Goal: Task Accomplishment & Management: Manage account settings

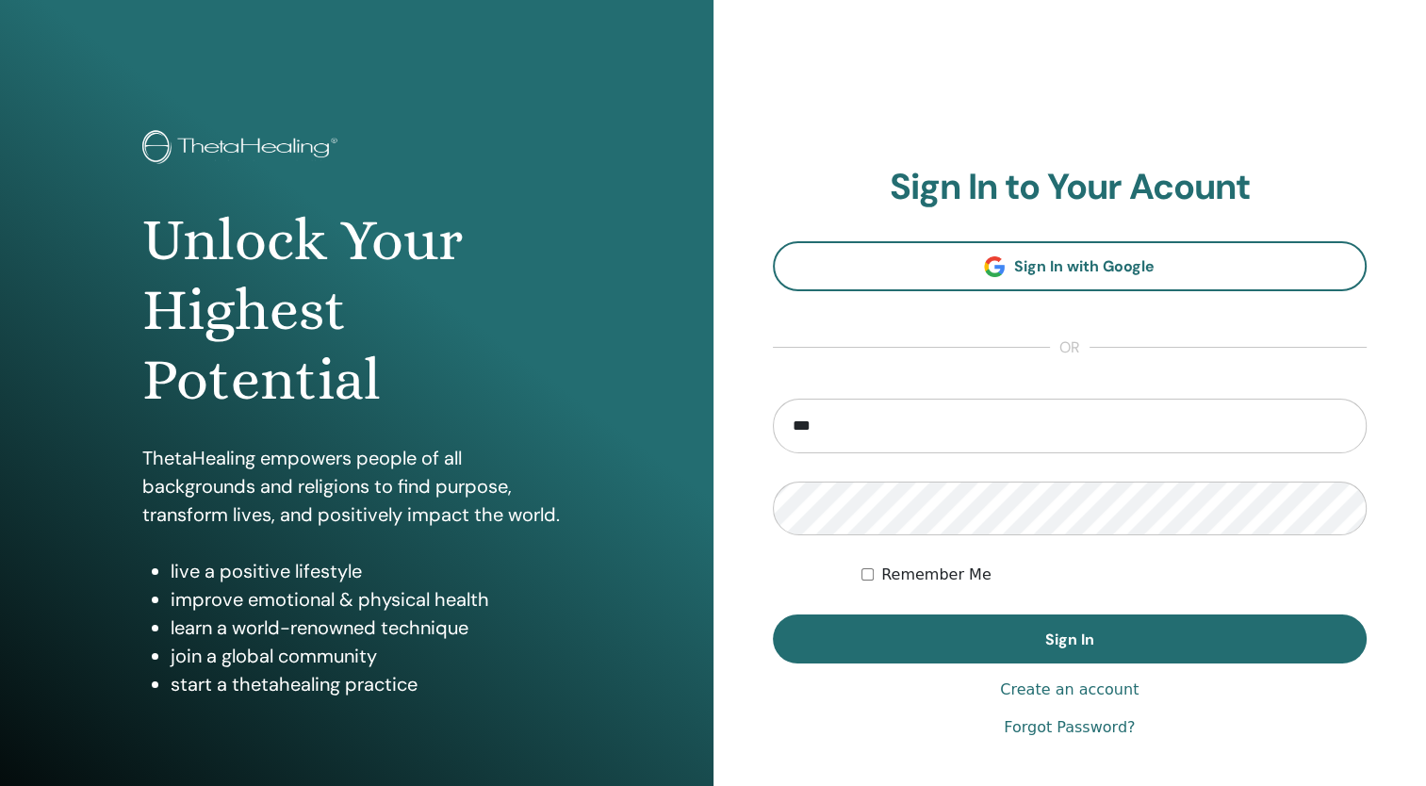
type input "**********"
click at [773, 614] on button "Sign In" at bounding box center [1070, 638] width 595 height 49
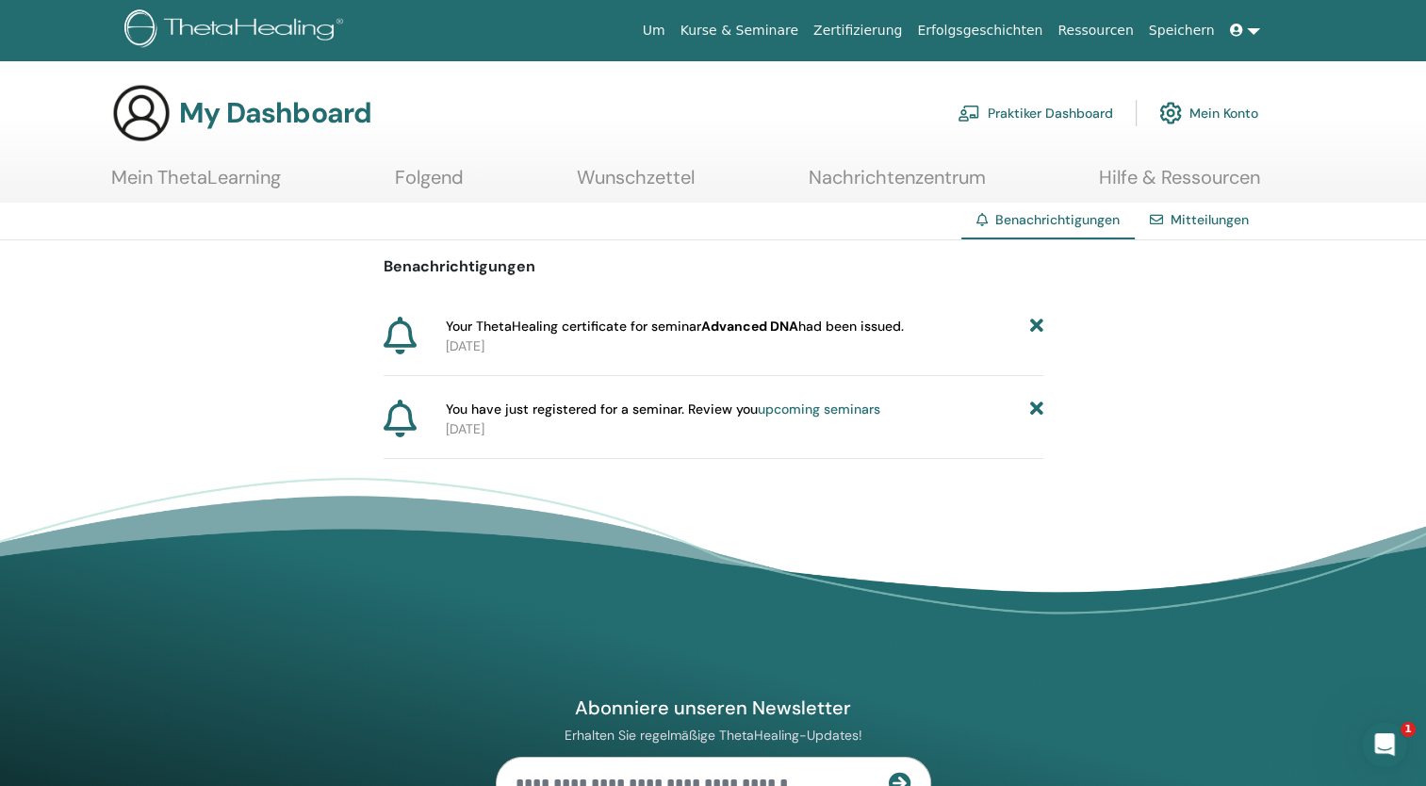
click at [1202, 121] on link "Mein Konto" at bounding box center [1208, 112] width 99 height 41
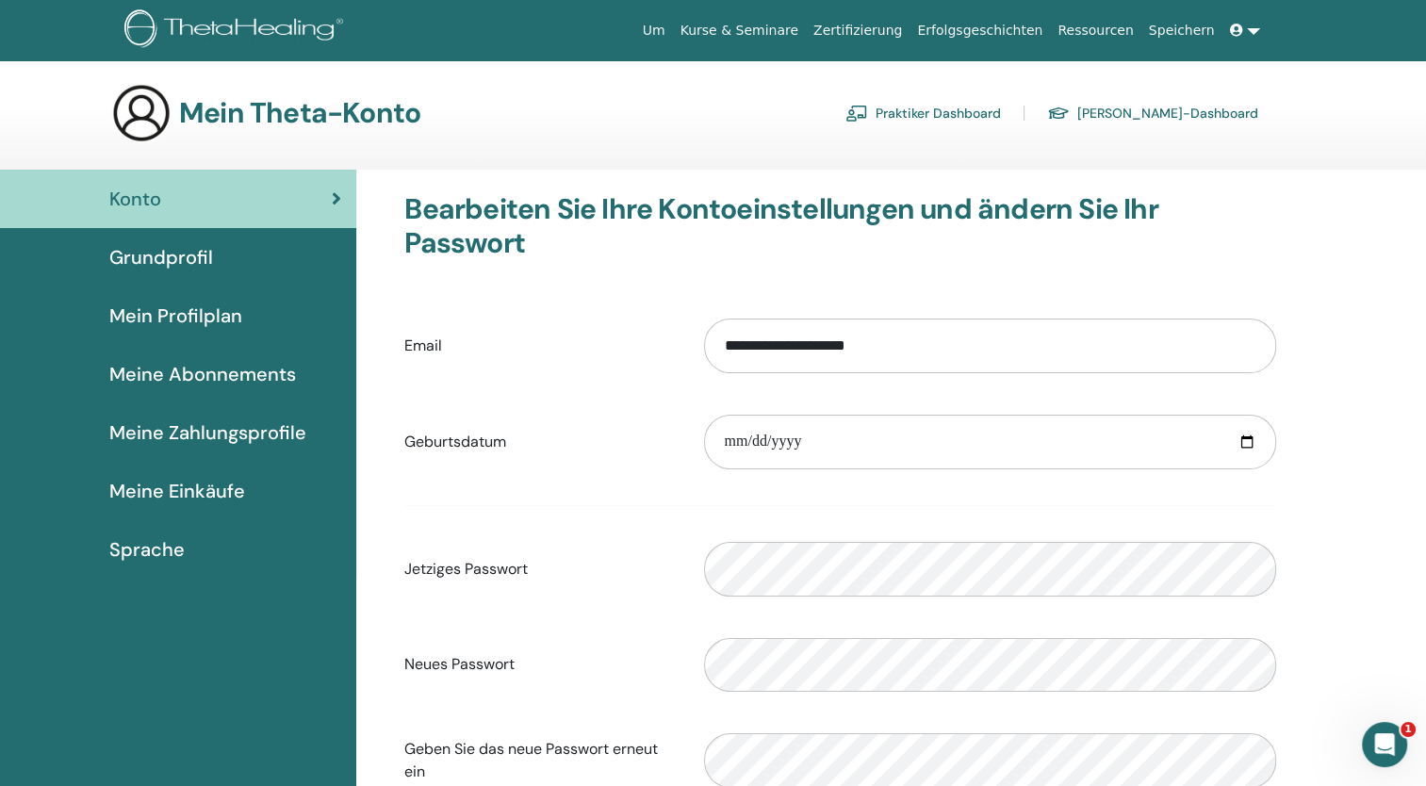
click at [185, 255] on span "Grundprofil" at bounding box center [161, 257] width 104 height 28
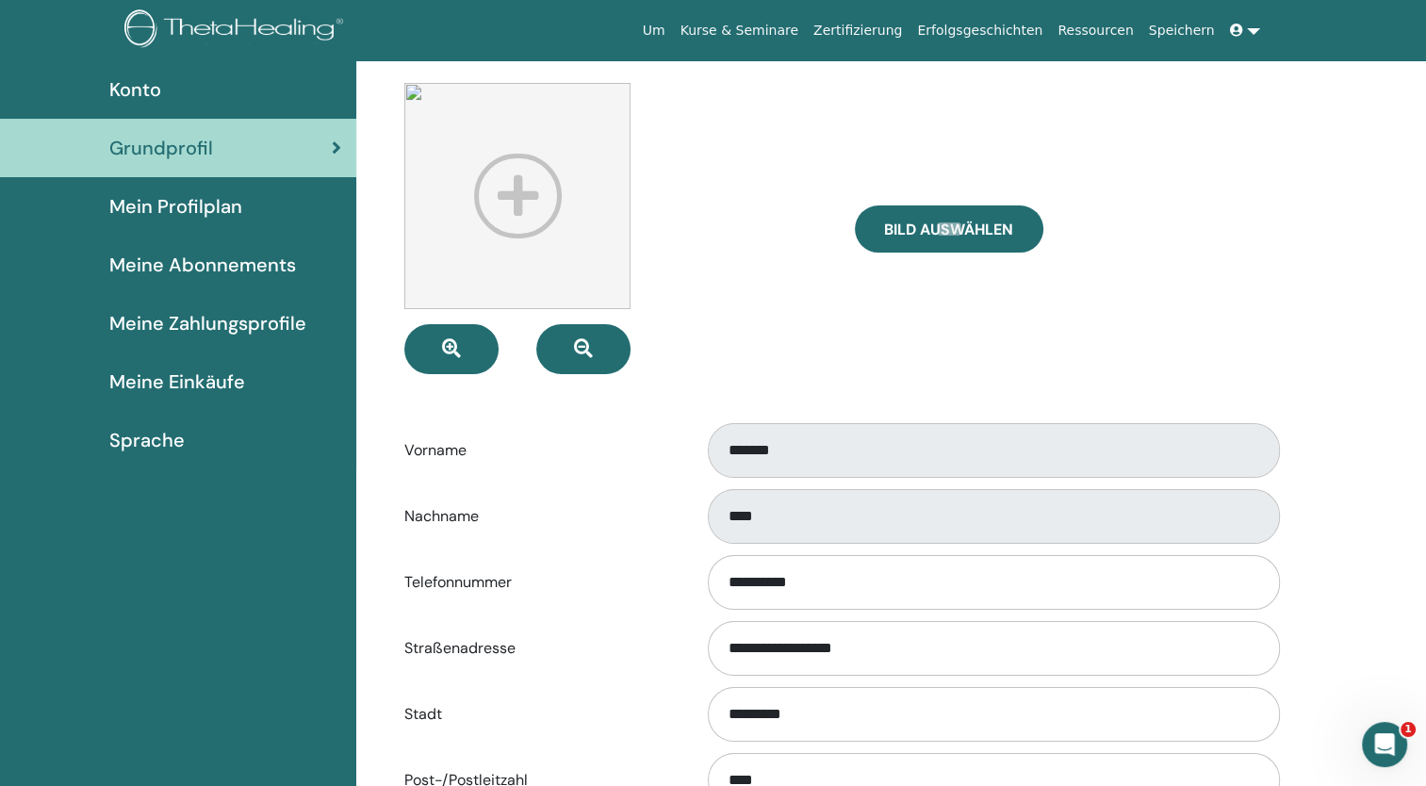
scroll to position [118, 0]
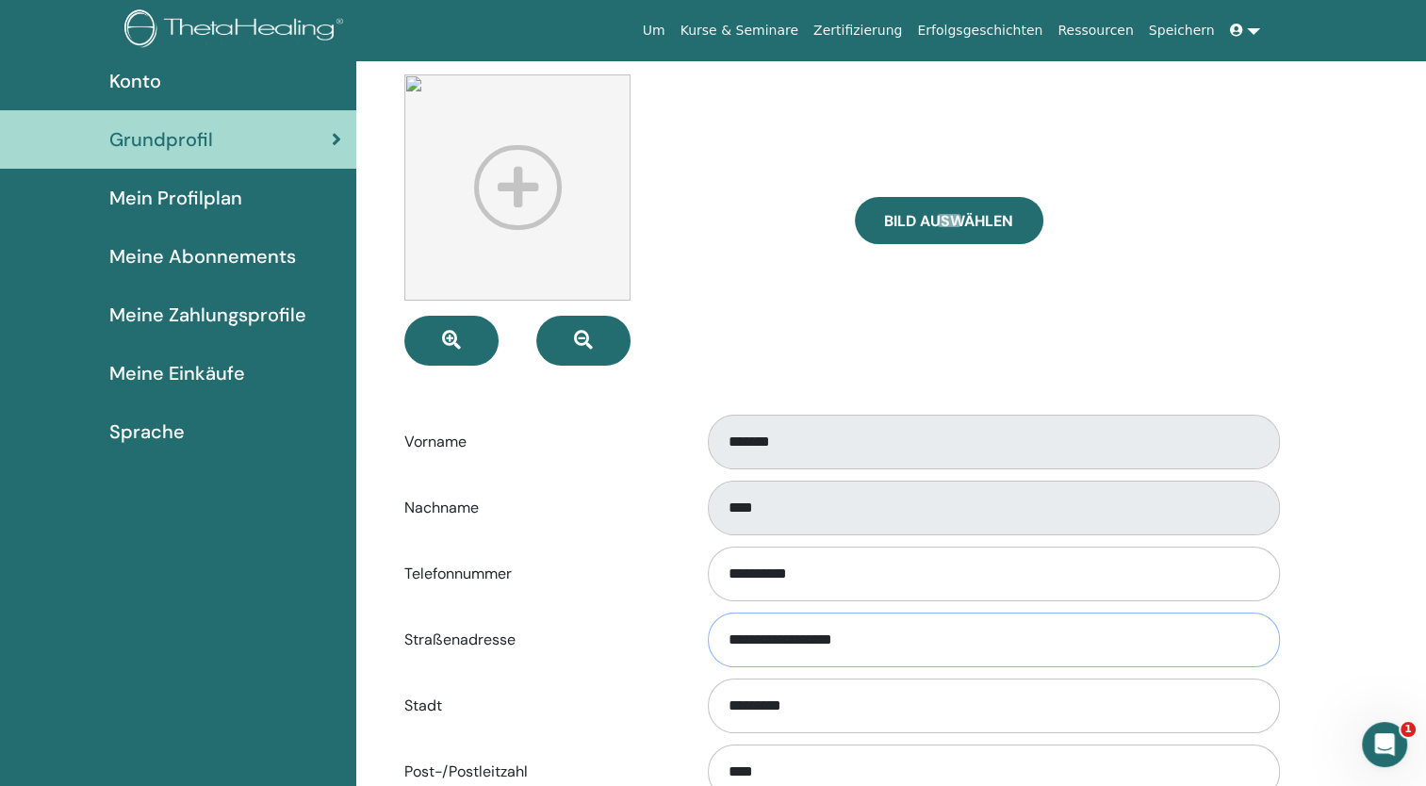
click at [1101, 642] on input "**********" at bounding box center [994, 639] width 572 height 55
type input "*"
type input "**********"
type input "********"
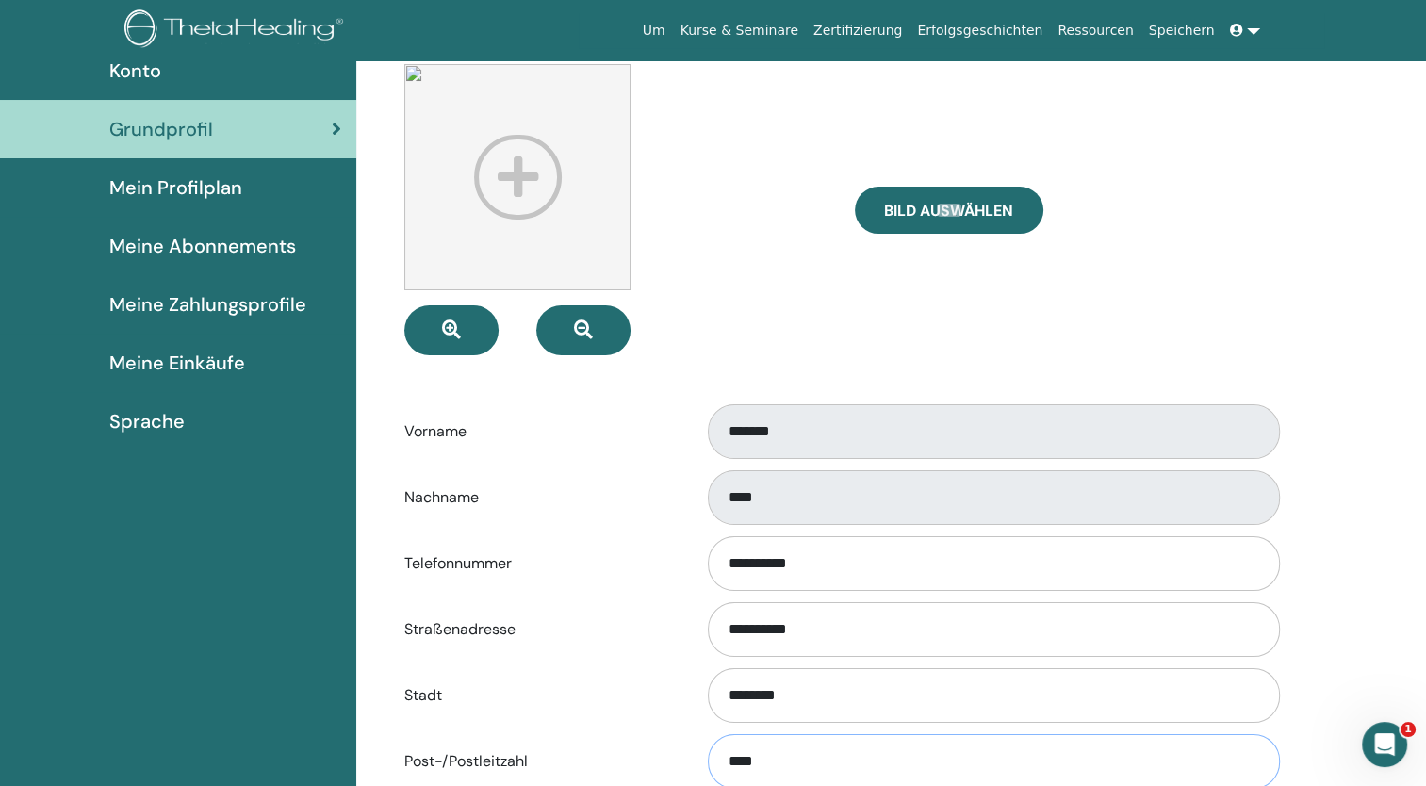
type input "****"
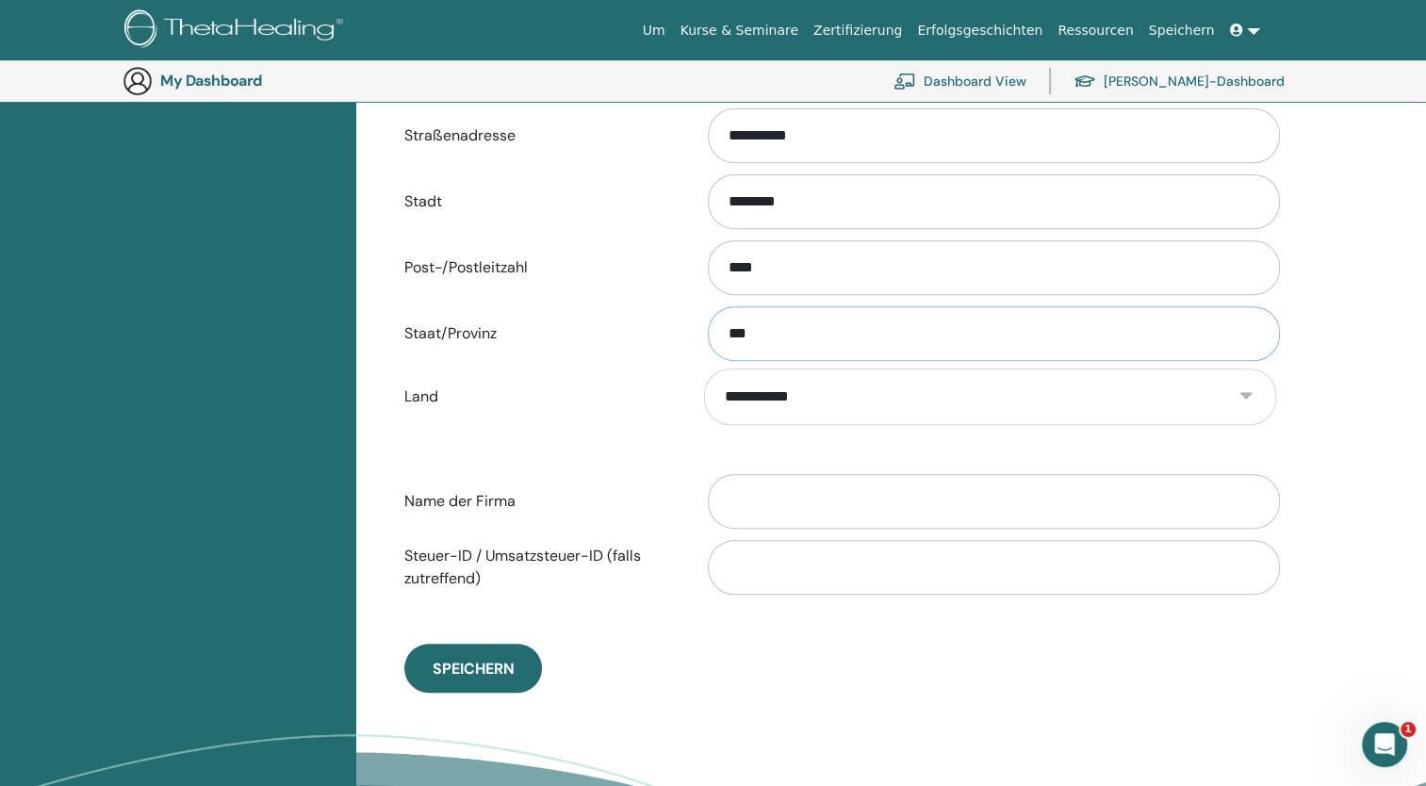
scroll to position [667, 0]
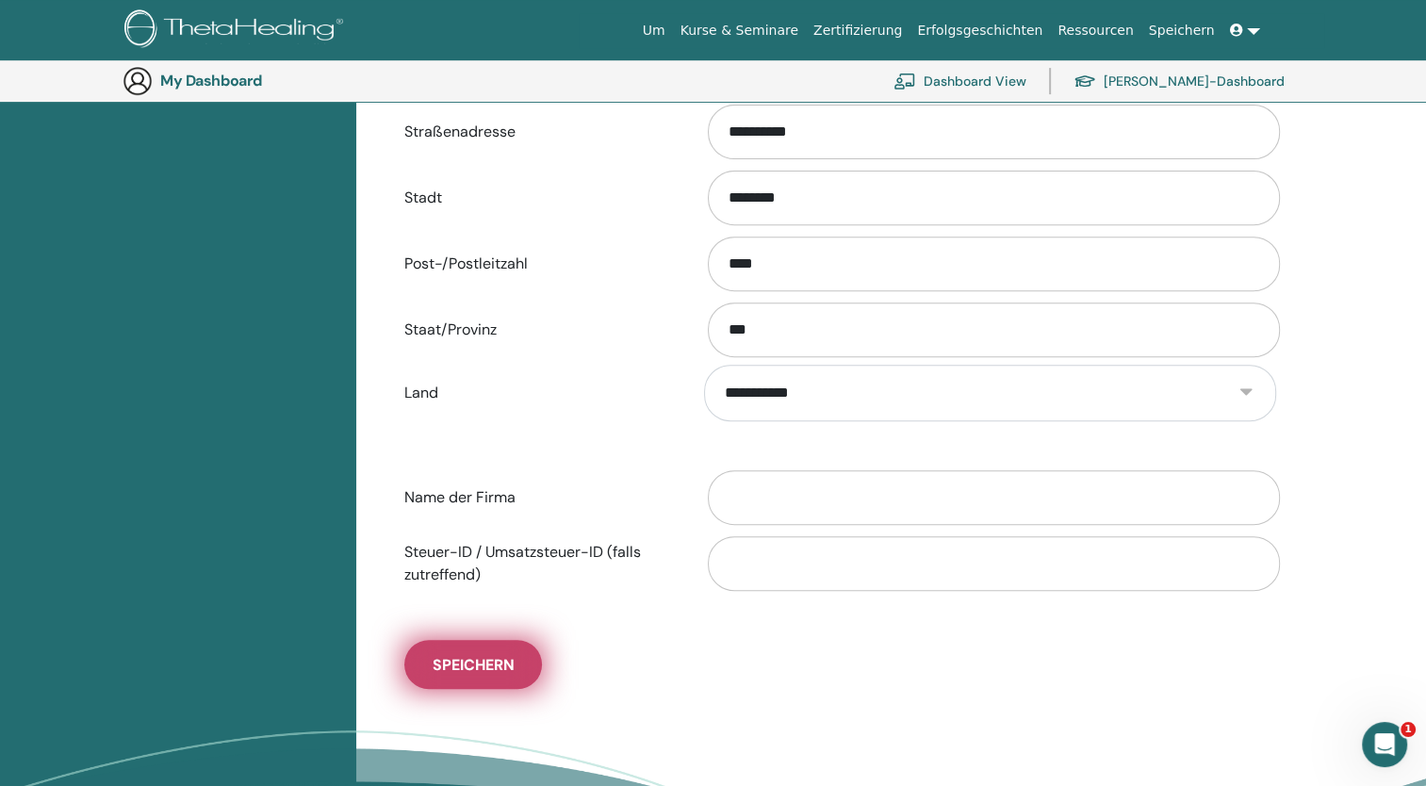
click at [496, 660] on span "Speichern" at bounding box center [473, 665] width 82 height 20
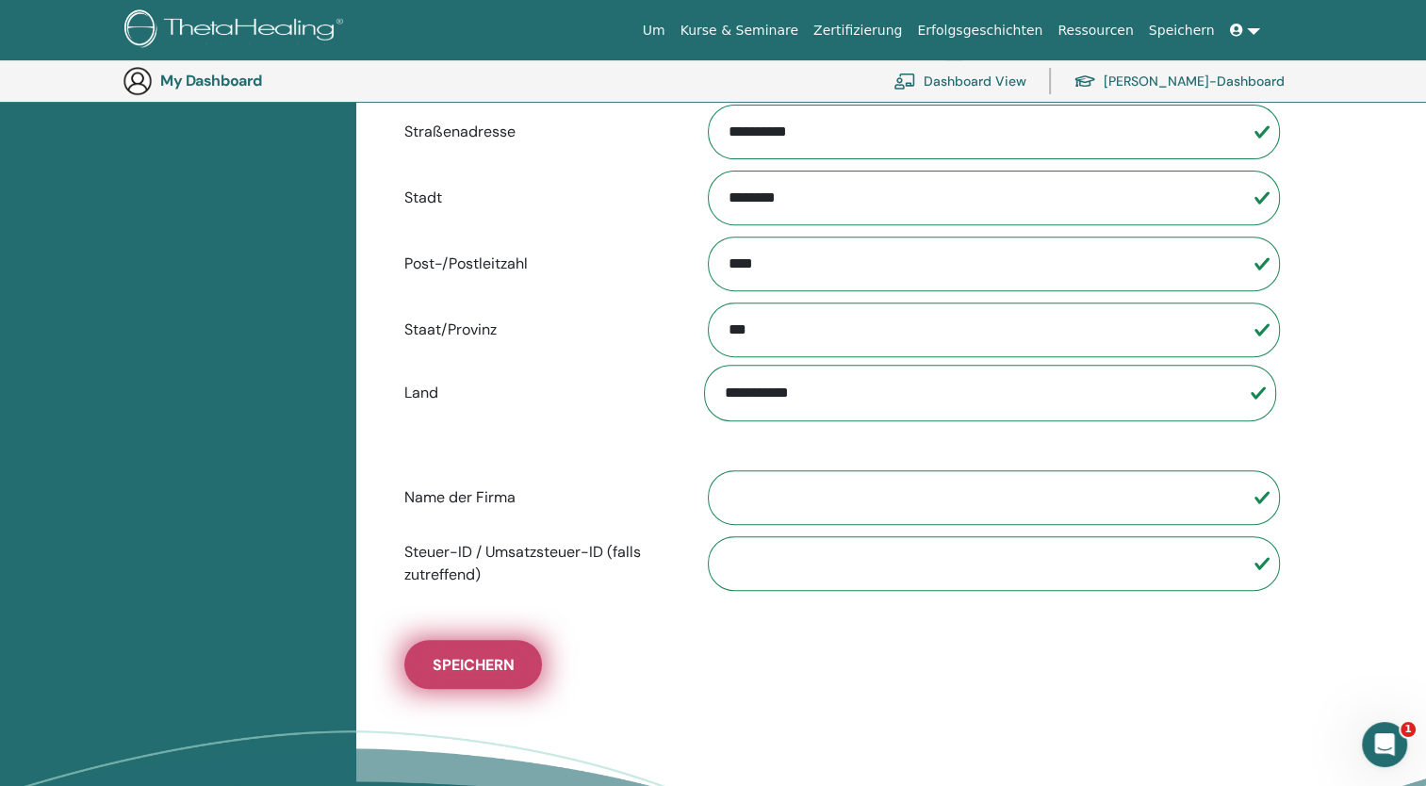
click at [494, 661] on span "Speichern" at bounding box center [473, 665] width 82 height 20
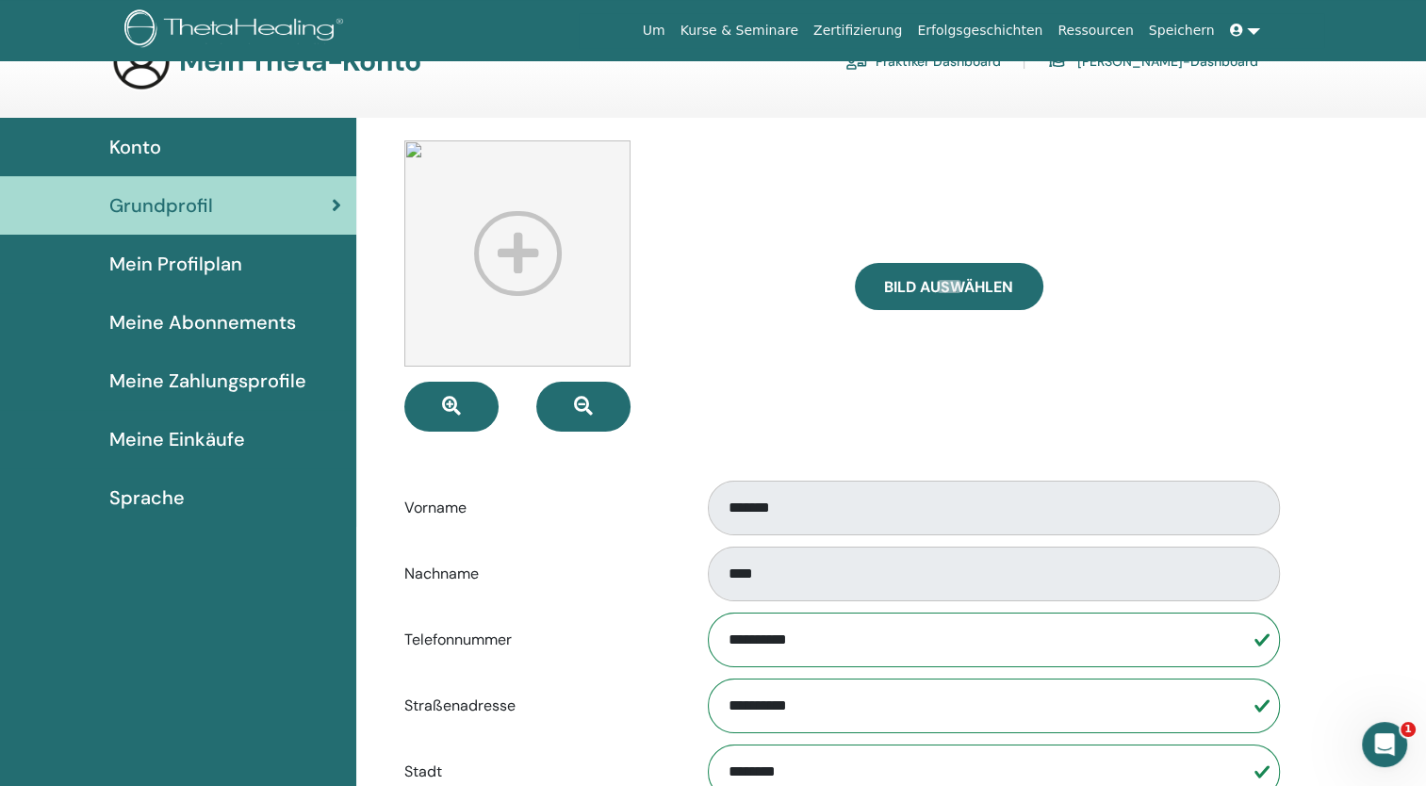
scroll to position [0, 0]
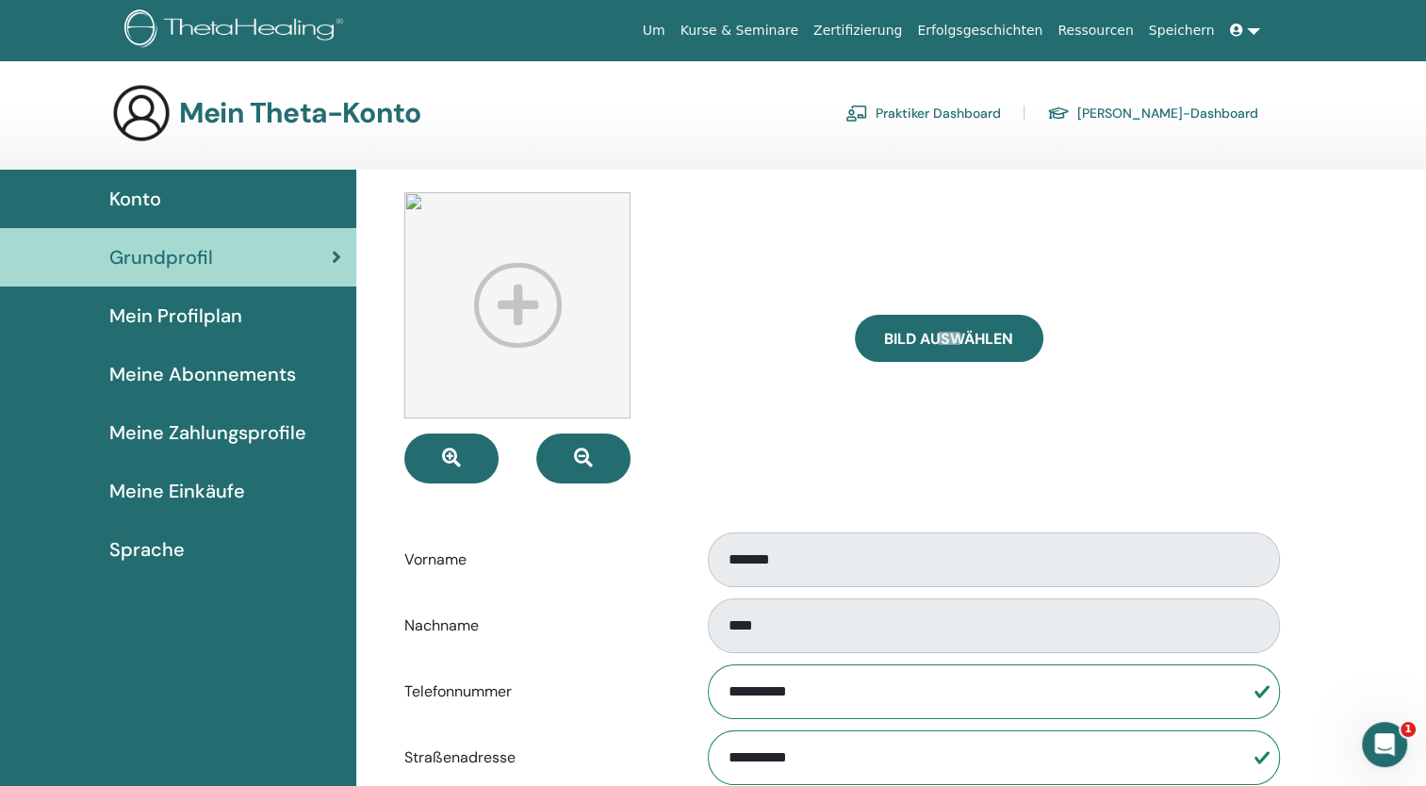
click at [214, 320] on span "Mein Profilplan" at bounding box center [175, 316] width 133 height 28
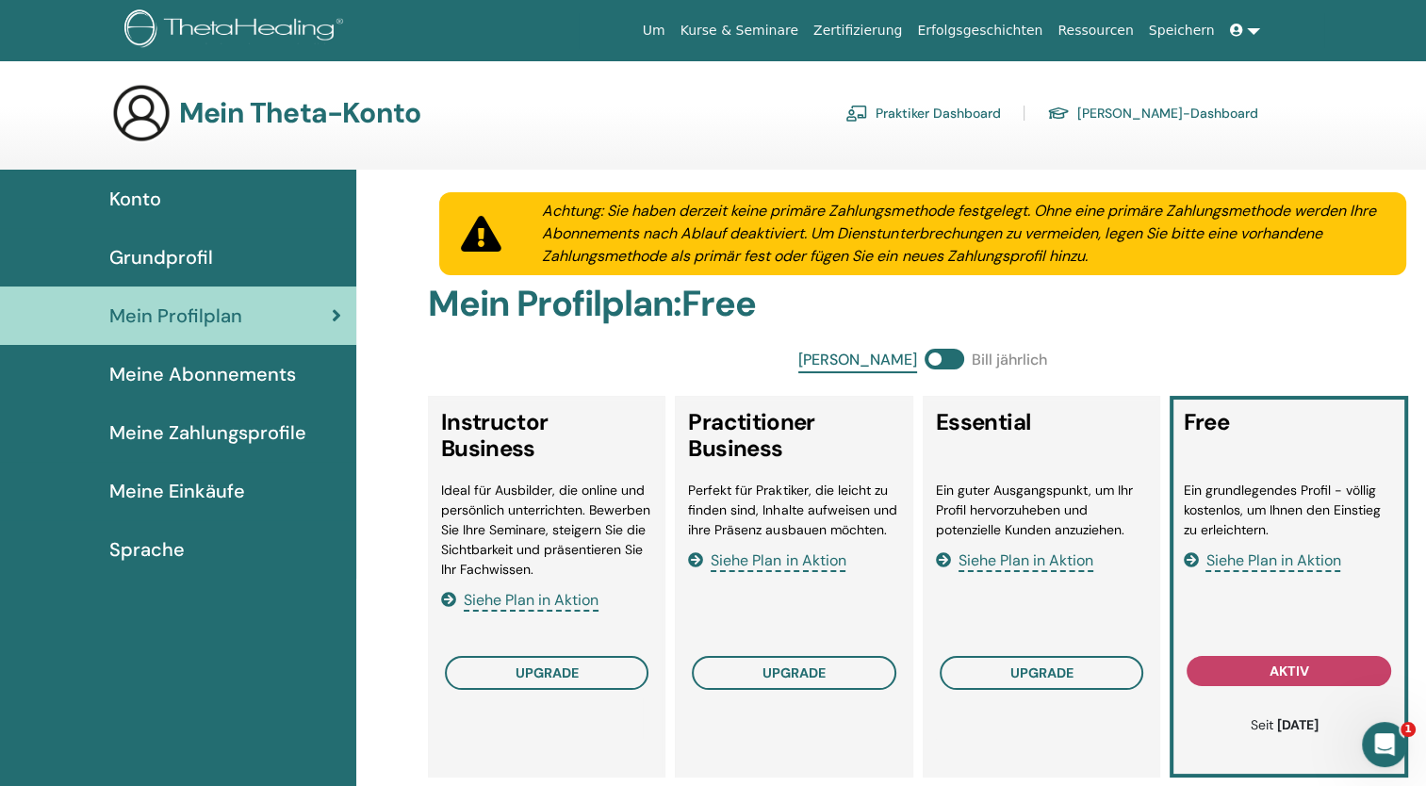
click at [264, 384] on span "Meine Abonnements" at bounding box center [202, 374] width 187 height 28
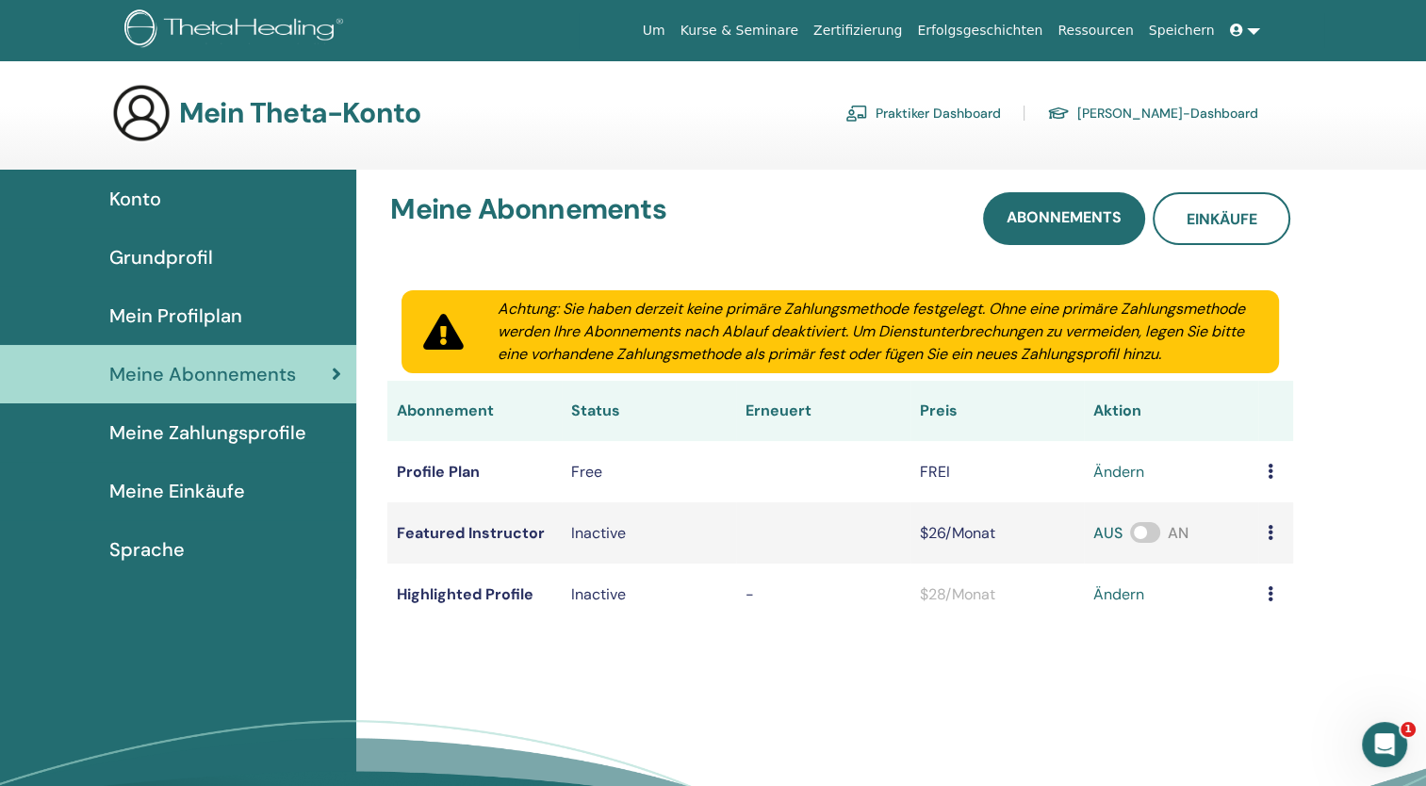
click at [236, 434] on span "Meine Zahlungsprofile" at bounding box center [207, 432] width 197 height 28
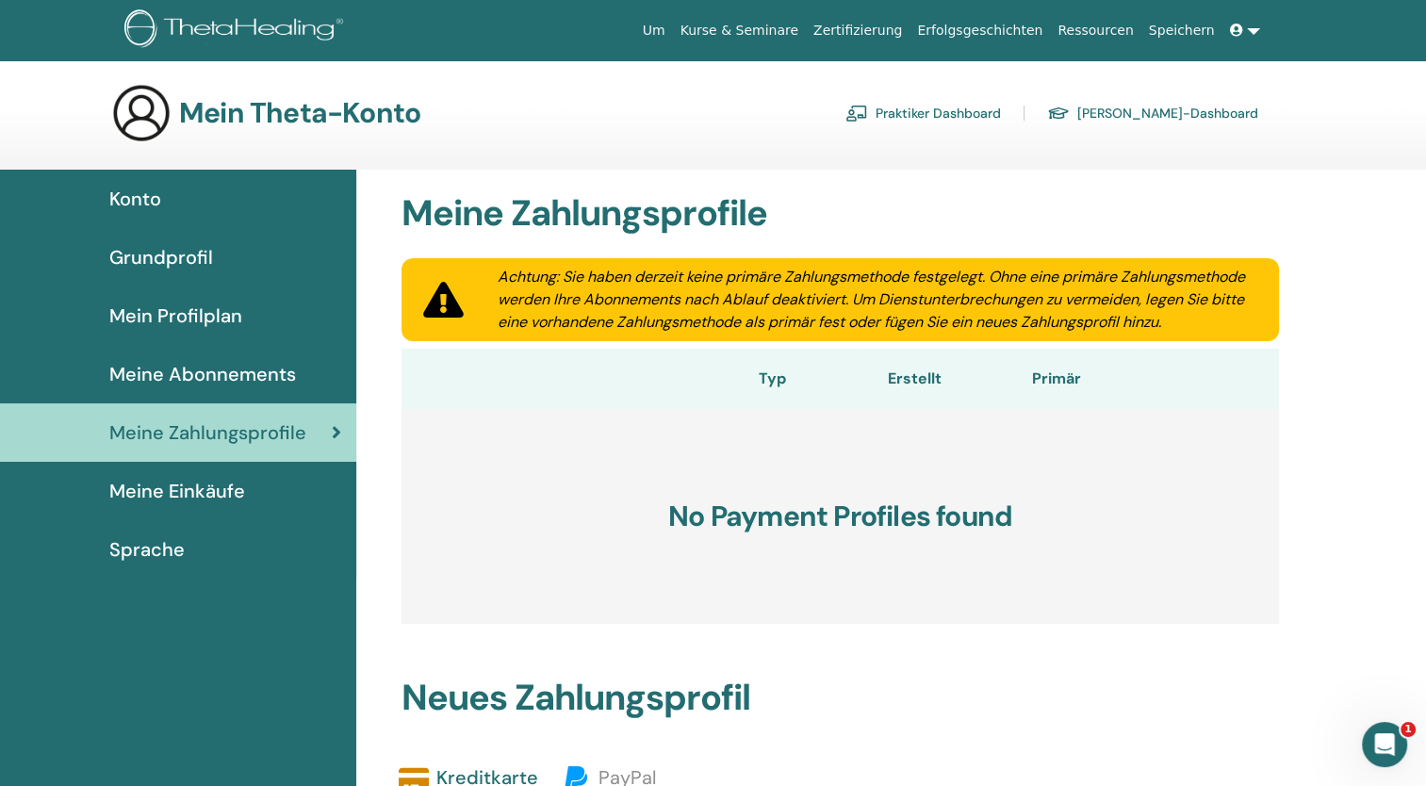
click at [191, 497] on span "Meine Einkäufe" at bounding box center [177, 491] width 136 height 28
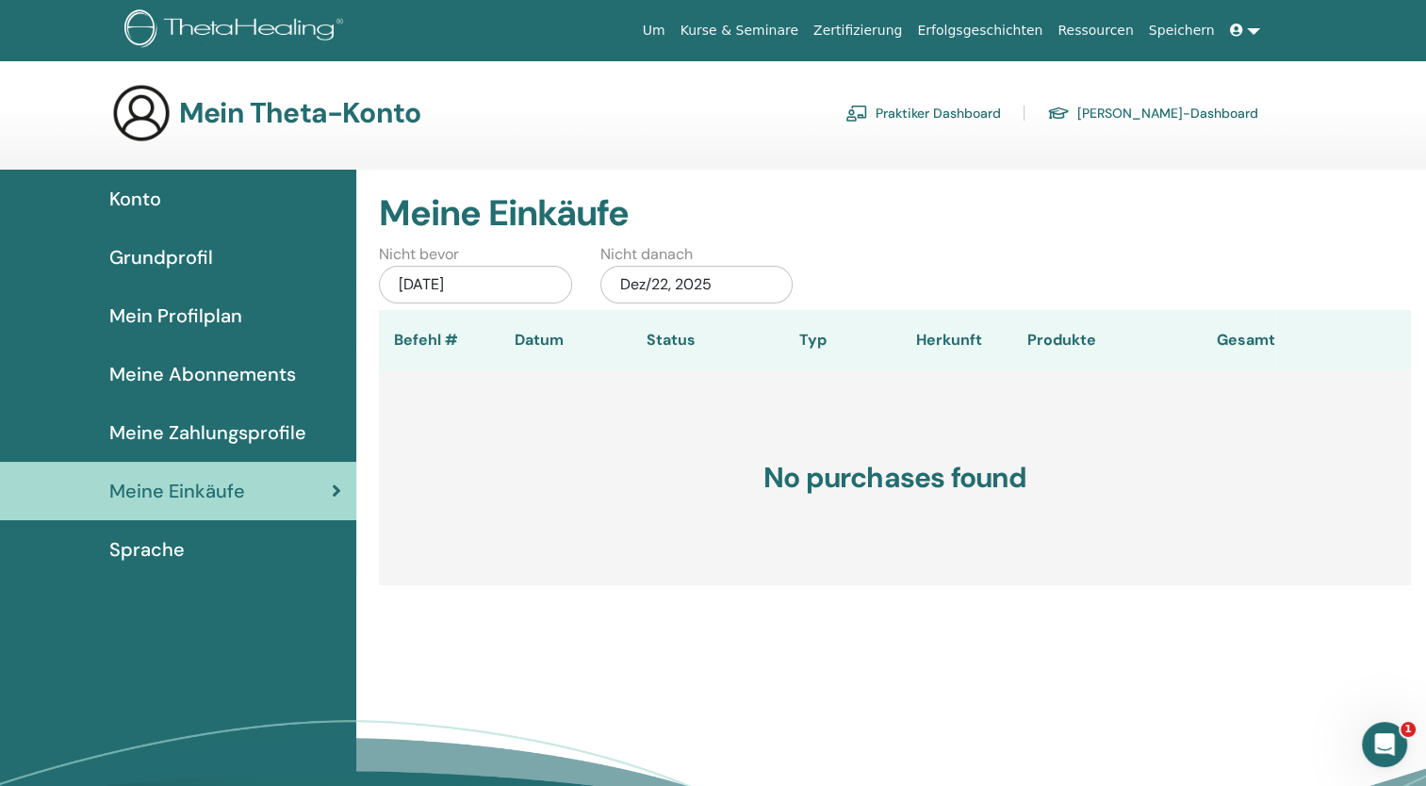
click at [185, 260] on span "Grundprofil" at bounding box center [161, 257] width 104 height 28
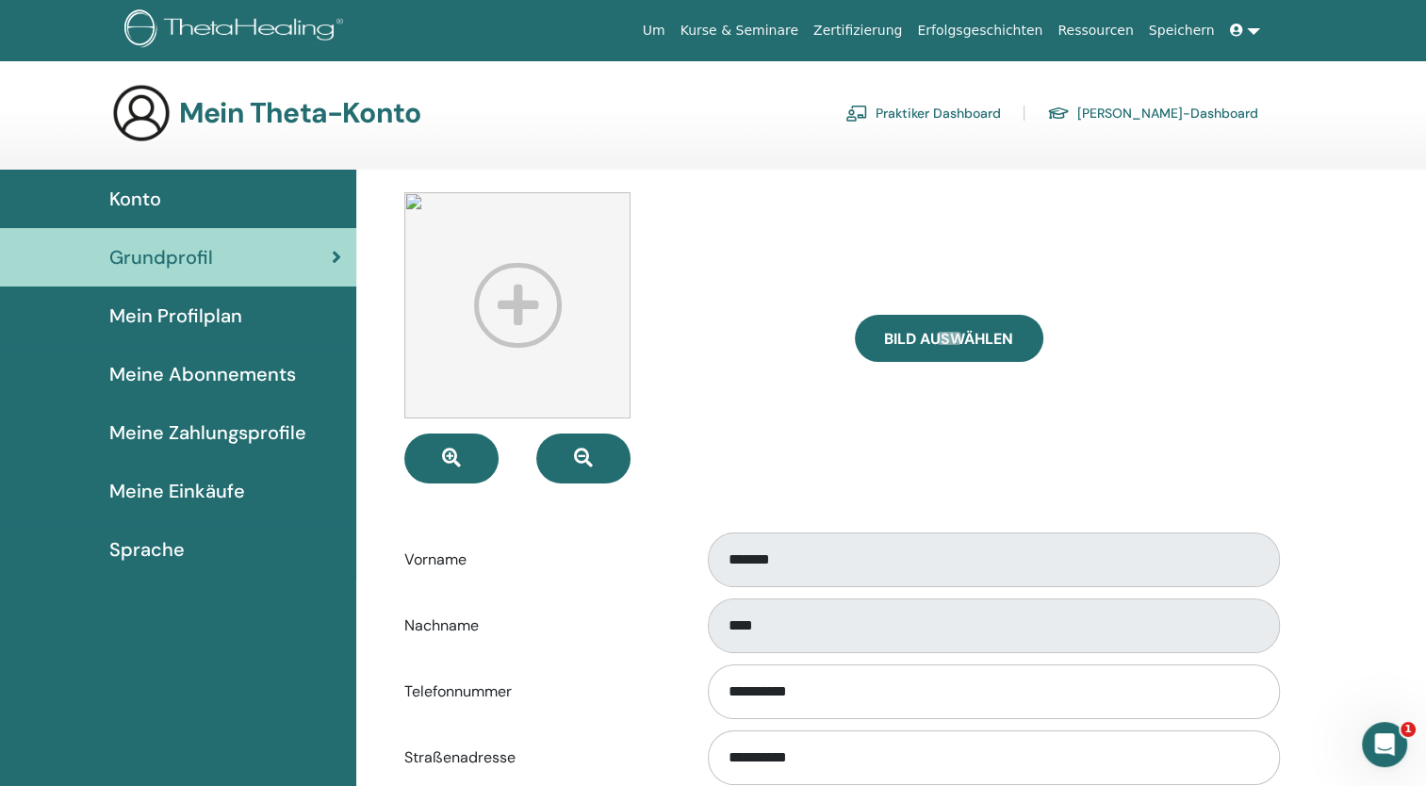
click at [1180, 117] on link "[PERSON_NAME]-Dashboard" at bounding box center [1152, 113] width 211 height 30
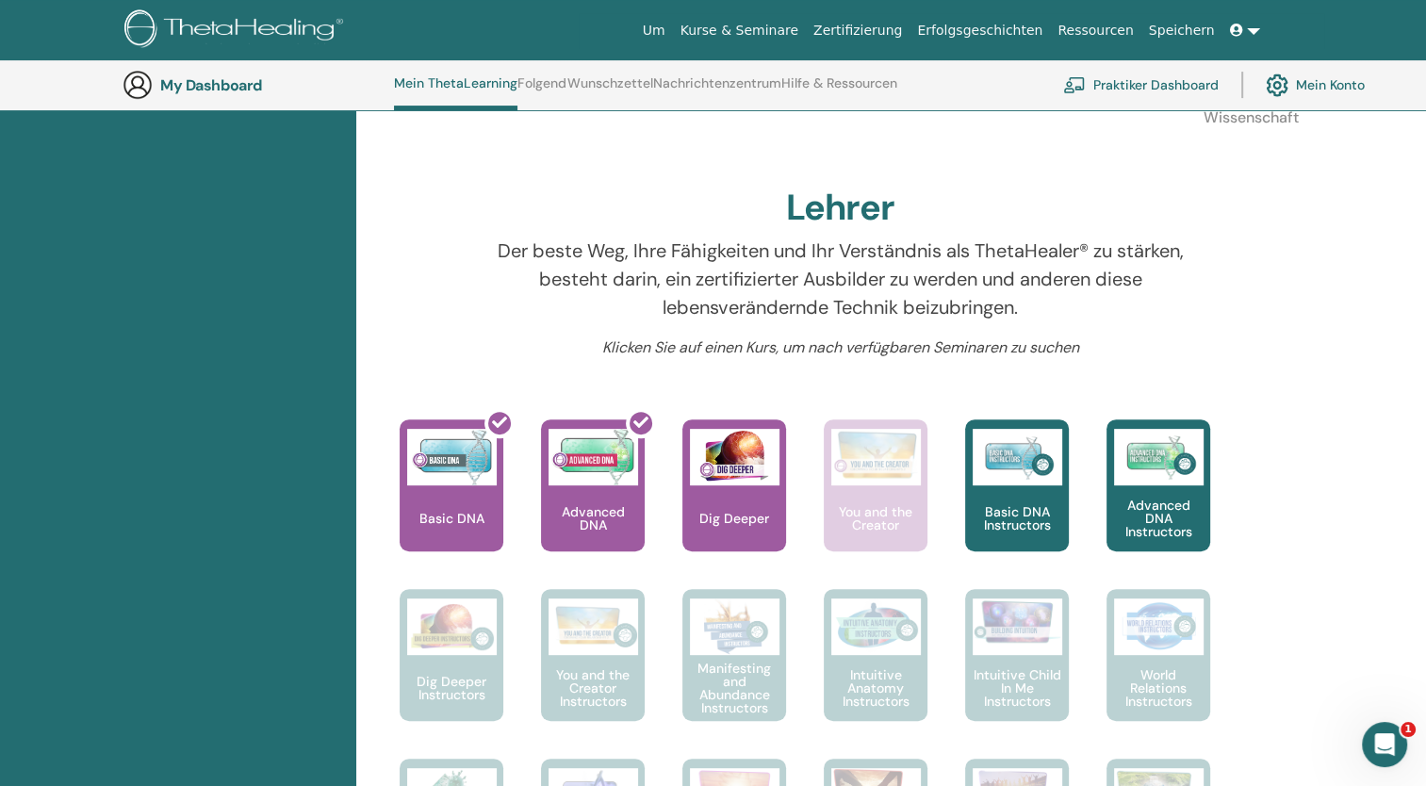
scroll to position [555, 0]
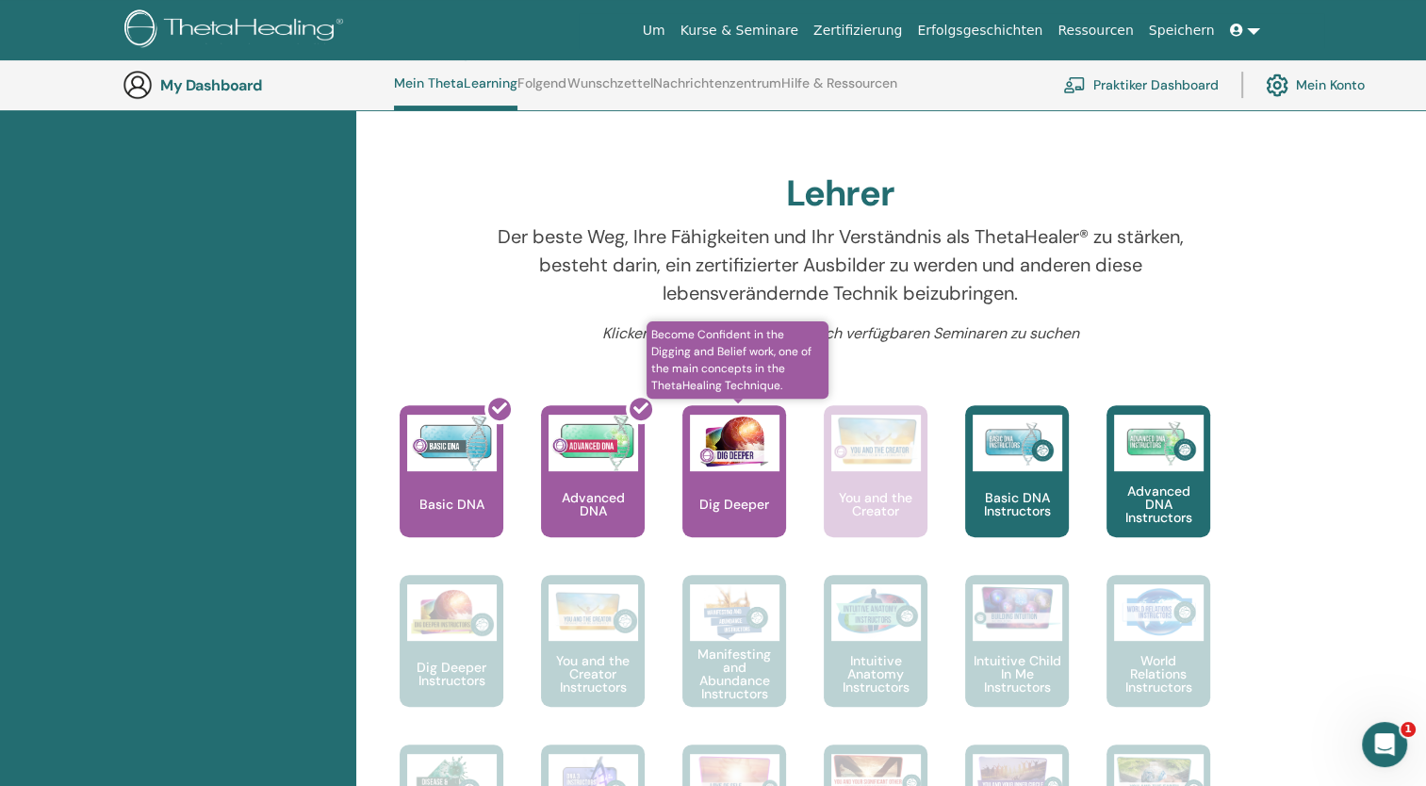
click at [761, 497] on p "Dig Deeper" at bounding box center [734, 503] width 85 height 13
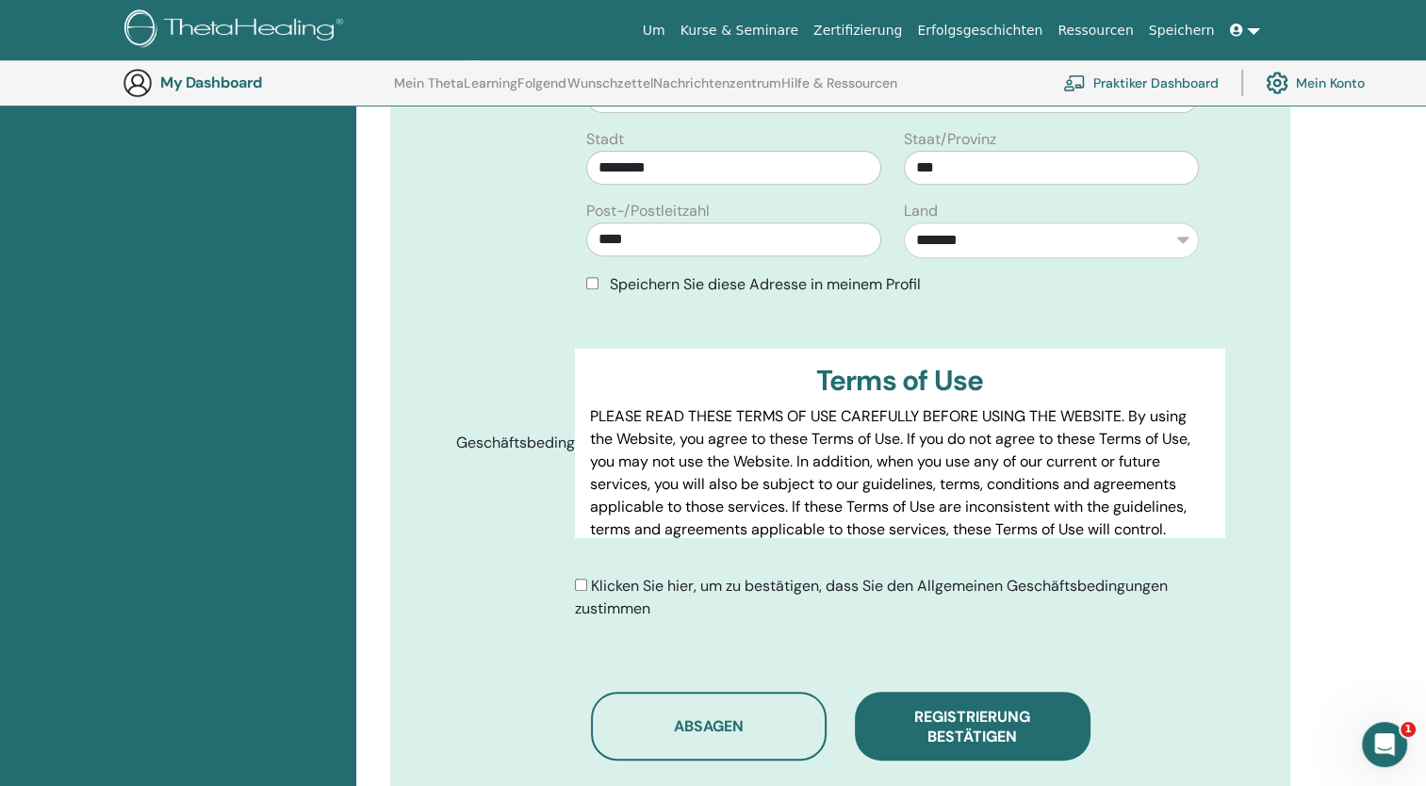
scroll to position [727, 0]
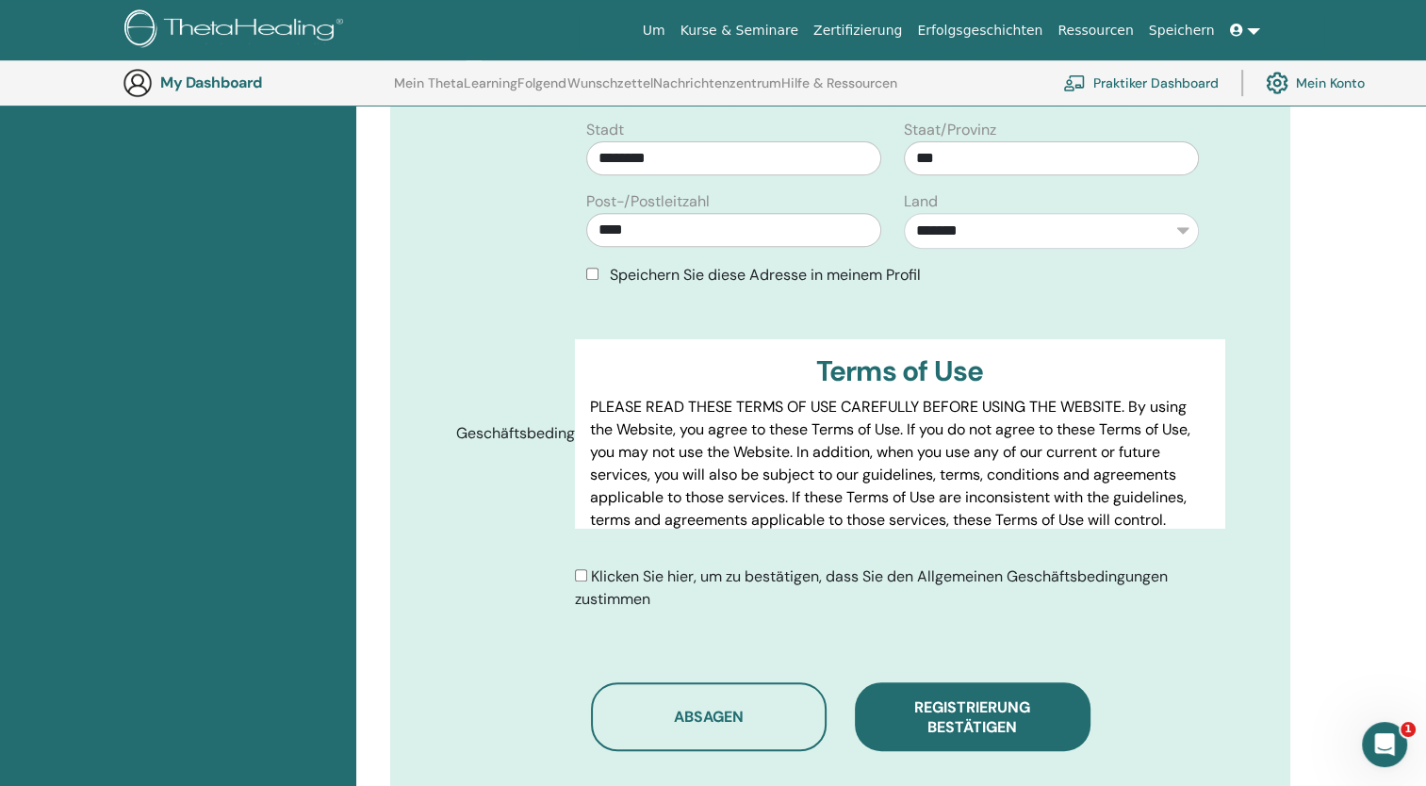
click at [1143, 587] on div "Klicken Sie hier, um zu bestätigen, dass Sie den Allgemeinen Geschäftsbedingung…" at bounding box center [899, 587] width 649 height 45
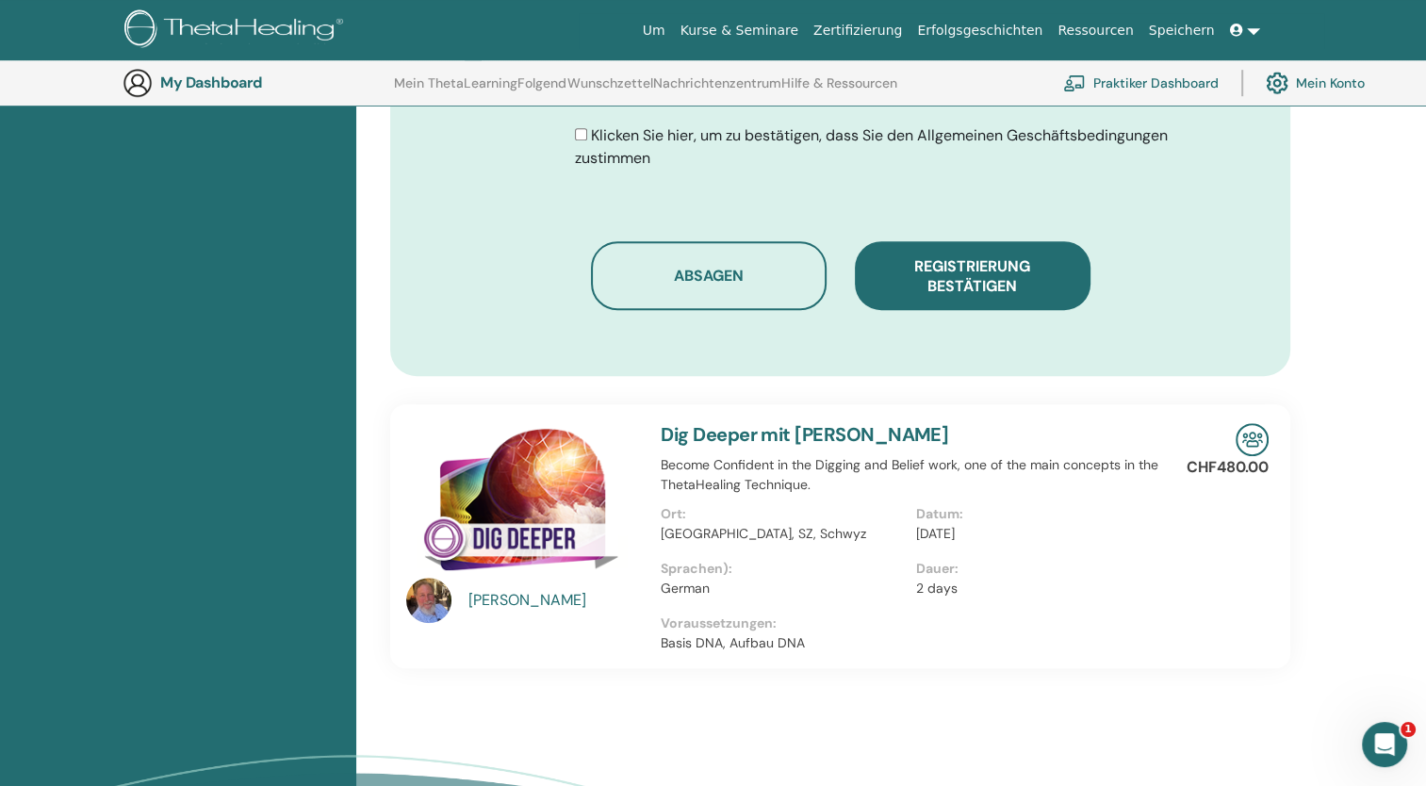
scroll to position [1176, 0]
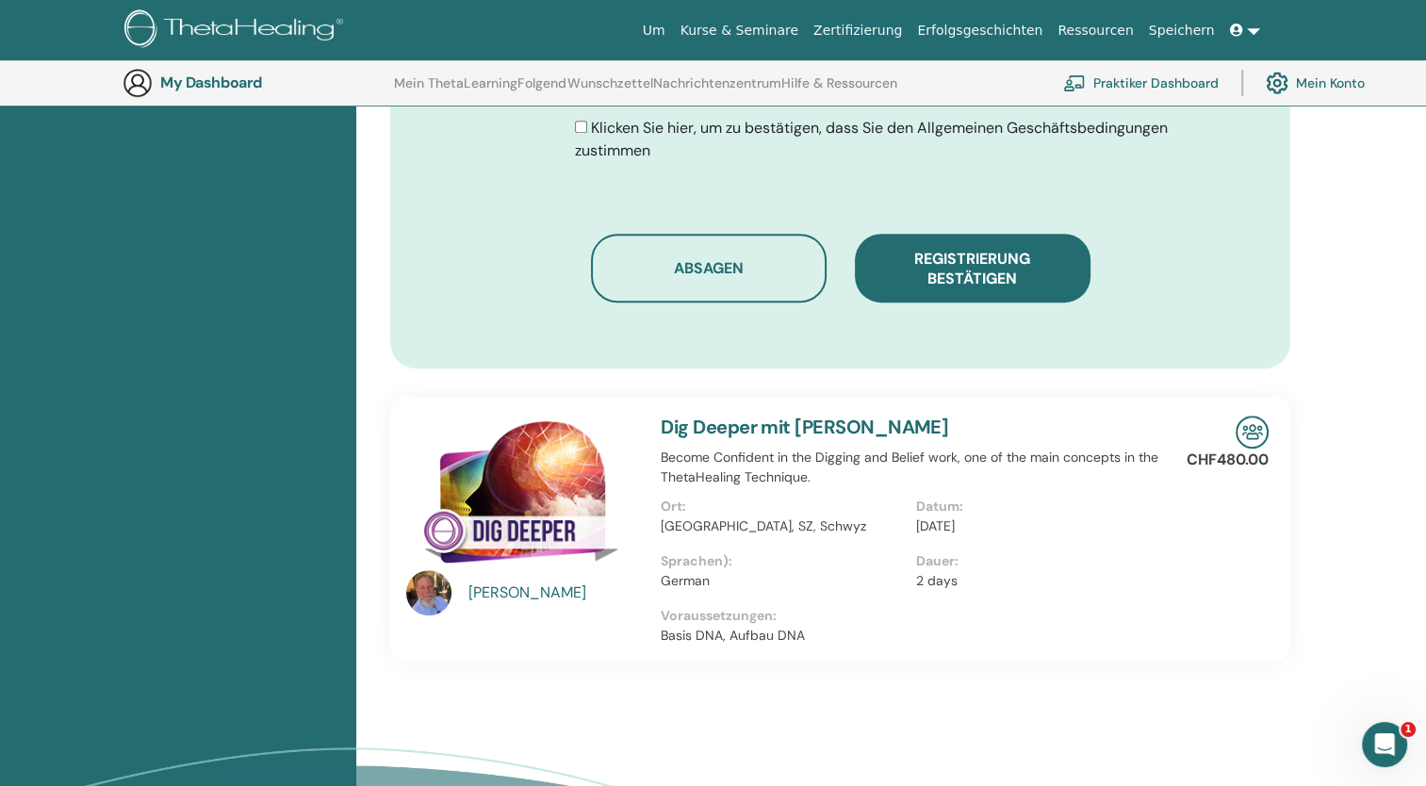
click at [994, 260] on span "Registrierung bestätigen" at bounding box center [972, 269] width 116 height 40
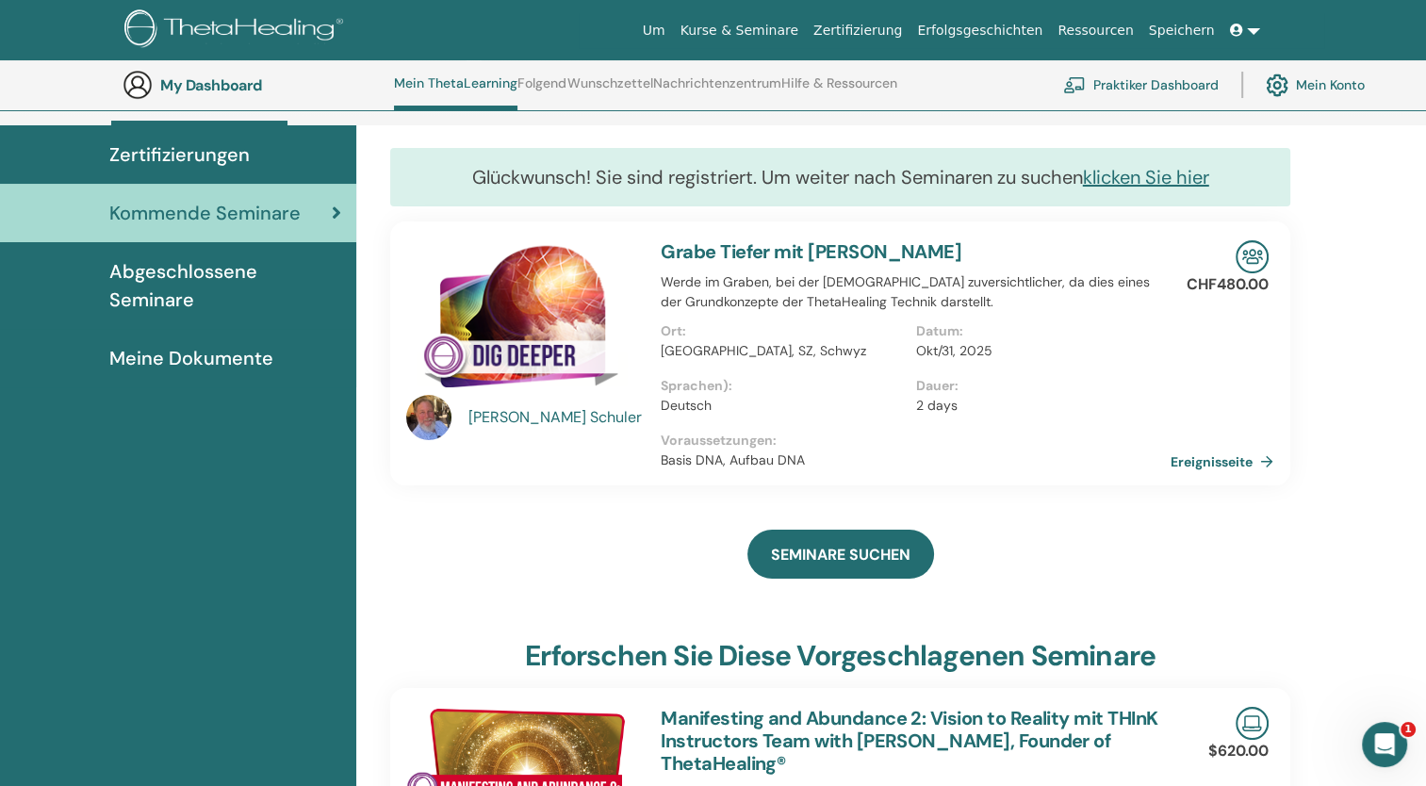
scroll to position [79, 0]
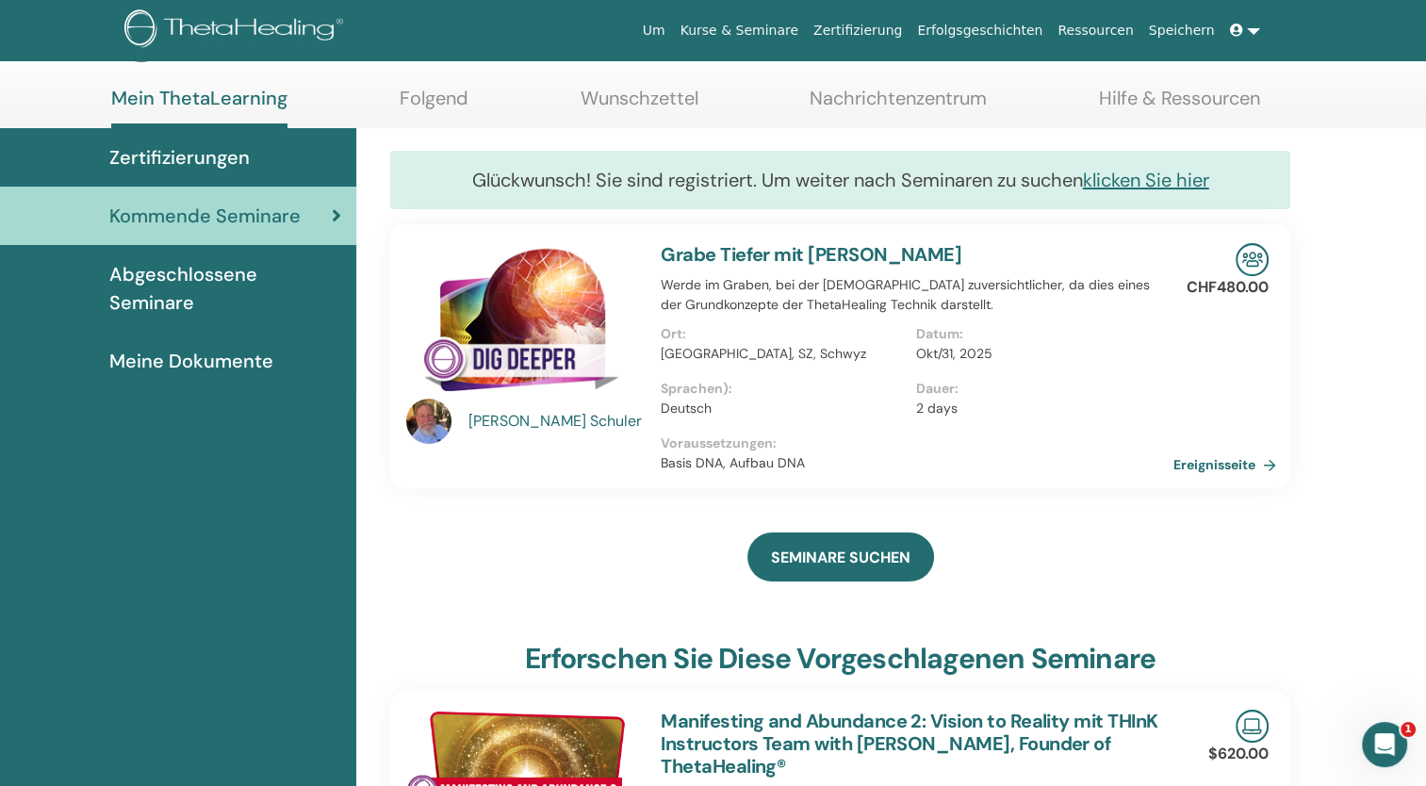
click at [1231, 457] on link "Ereignisseite" at bounding box center [1228, 464] width 110 height 28
